Goal: Information Seeking & Learning: Learn about a topic

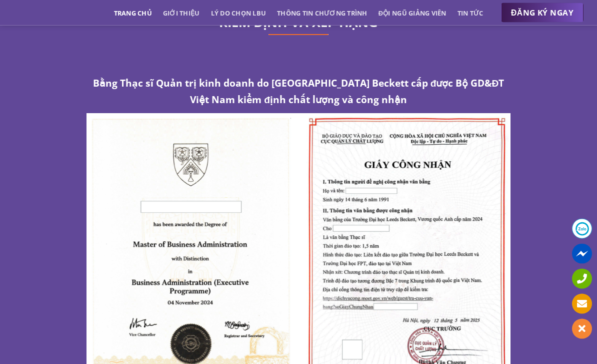
scroll to position [5095, 0]
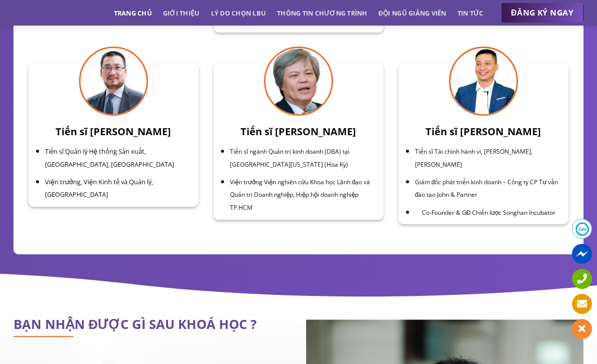
click at [357, 14] on link "Thông tin chương trình" at bounding box center [322, 13] width 91 height 18
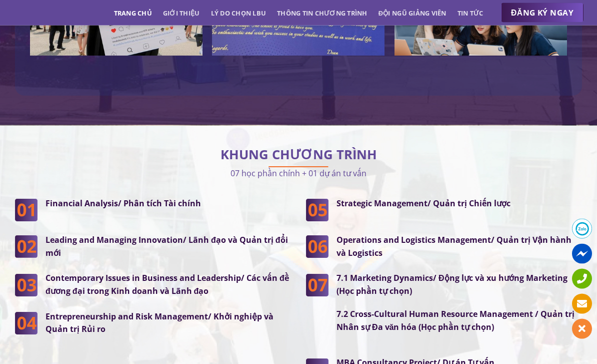
click at [252, 14] on link "Lý do chọn LBU" at bounding box center [239, 13] width 56 height 18
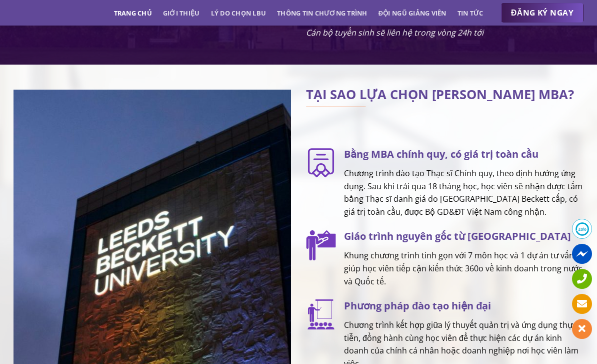
click at [477, 6] on link "Tin tức" at bounding box center [471, 13] width 26 height 18
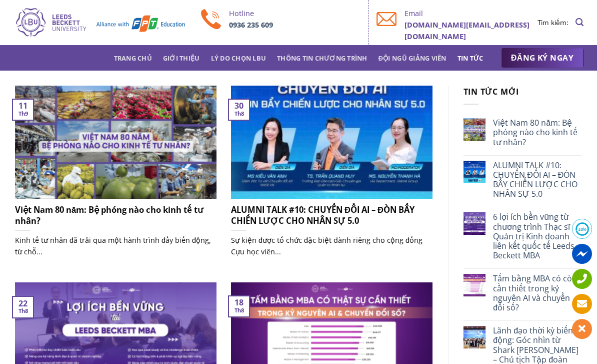
click at [530, 58] on span "ĐĂNG KÝ NGAY" at bounding box center [542, 58] width 63 height 13
click at [531, 57] on span "ĐĂNG KÝ NGAY" at bounding box center [542, 58] width 63 height 13
click at [175, 59] on link "Giới thiệu" at bounding box center [181, 58] width 37 height 18
click at [149, 57] on link "Trang chủ" at bounding box center [133, 58] width 38 height 18
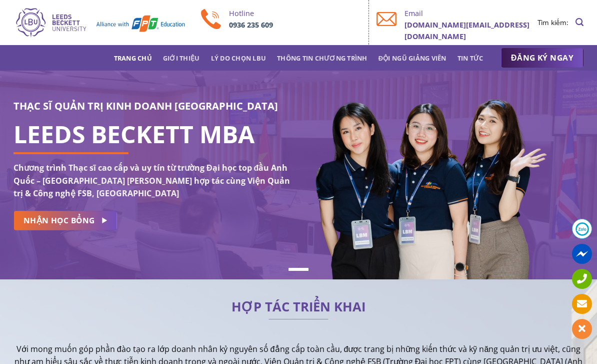
click at [99, 223] on link "NHẬN HỌC BỔNG" at bounding box center [66, 221] width 104 height 20
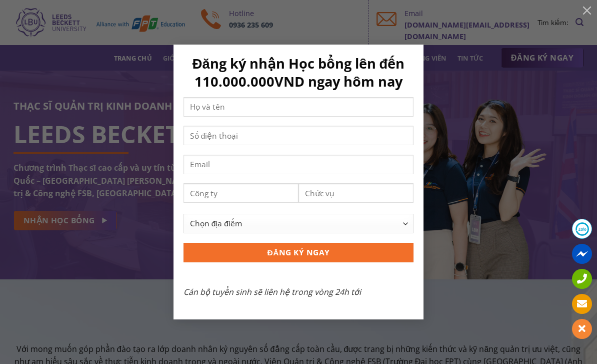
click at [479, 94] on div "Đăng ký nhận Học bổng lên đến 110.000.000VND ngay hôm nay Chọn địa điểm [GEOGRA…" at bounding box center [298, 182] width 567 height 274
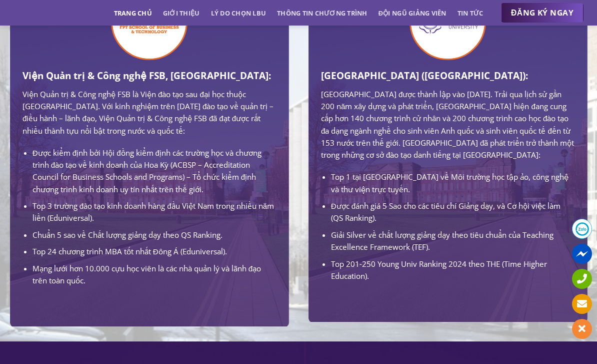
scroll to position [646, 0]
